Goal: Check status

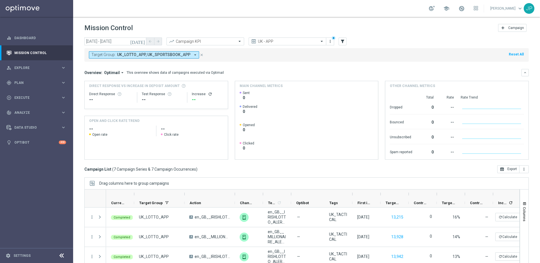
scroll to position [74, 0]
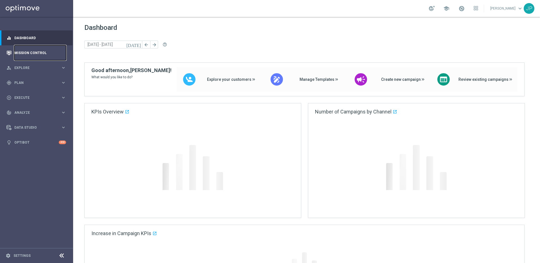
click at [46, 52] on link "Mission Control" at bounding box center [40, 52] width 52 height 15
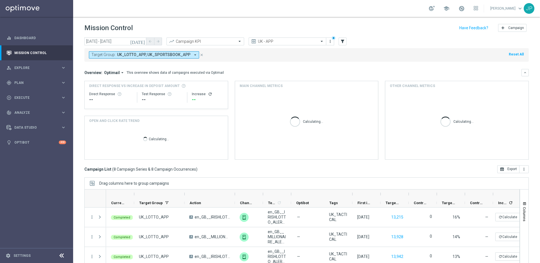
click at [200, 54] on icon "close" at bounding box center [202, 55] width 4 height 4
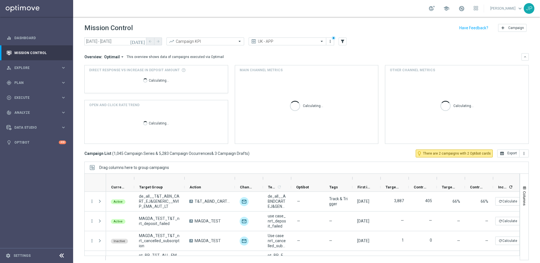
click at [143, 41] on icon "today" at bounding box center [137, 41] width 15 height 5
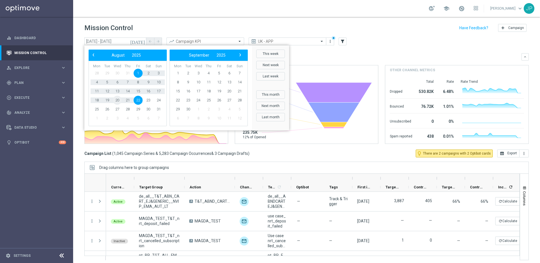
click at [118, 101] on span "20" at bounding box center [117, 100] width 9 height 9
type input "20 Aug 2025 - 20 Aug 2025"
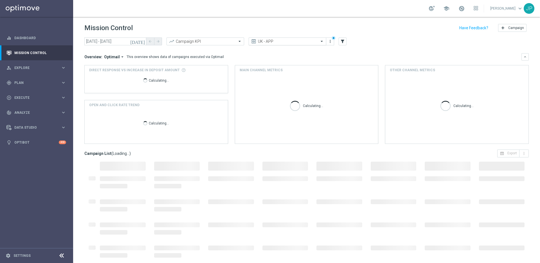
click at [325, 41] on span at bounding box center [322, 41] width 7 height 5
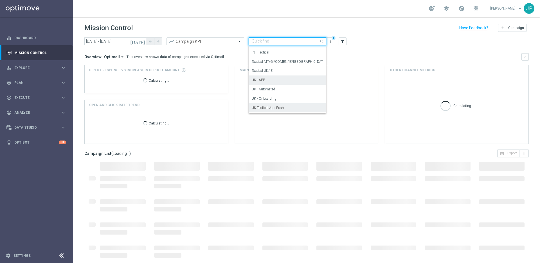
scroll to position [94, 0]
click at [297, 78] on div "Tactical UK/IE" at bounding box center [287, 75] width 71 height 9
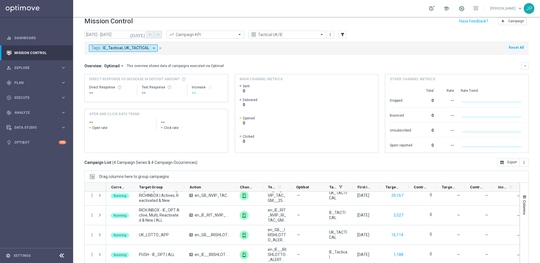
scroll to position [19, 0]
